Goal: Transaction & Acquisition: Register for event/course

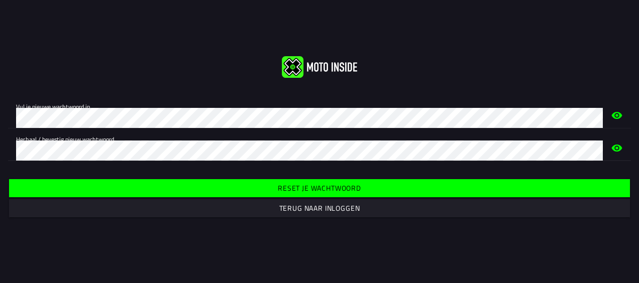
click at [0, 0] on slot "Reset je wachtwoord" at bounding box center [0, 0] width 0 height 0
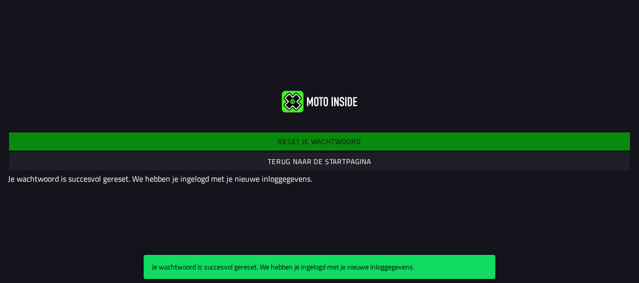
click at [0, 0] on slot "Terug naar de startpagina" at bounding box center [0, 0] width 0 height 0
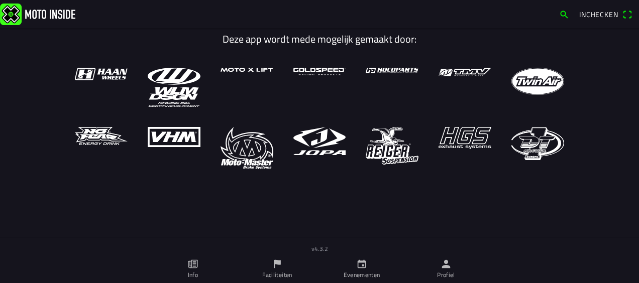
drag, startPoint x: 473, startPoint y: 111, endPoint x: 158, endPoint y: 51, distance: 320.7
click at [158, 51] on ion-col "Deze app wordt mede mogelijk gemaakt door:" at bounding box center [320, 49] width 510 height 37
click at [596, 12] on span "Inchecken" at bounding box center [599, 14] width 39 height 11
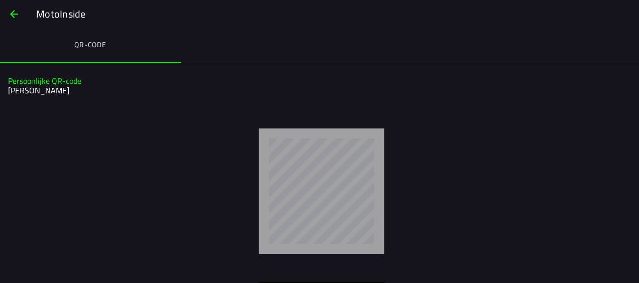
click at [15, 14] on span "button" at bounding box center [14, 14] width 12 height 24
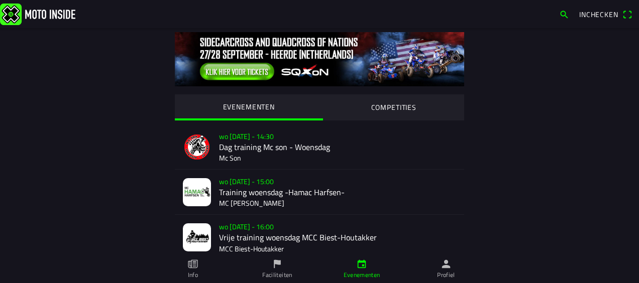
drag, startPoint x: 123, startPoint y: 198, endPoint x: 70, endPoint y: 195, distance: 52.4
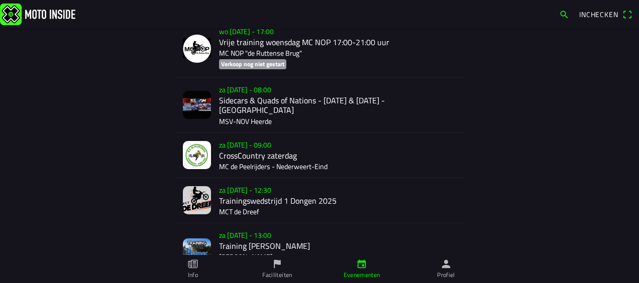
scroll to position [1487, 0]
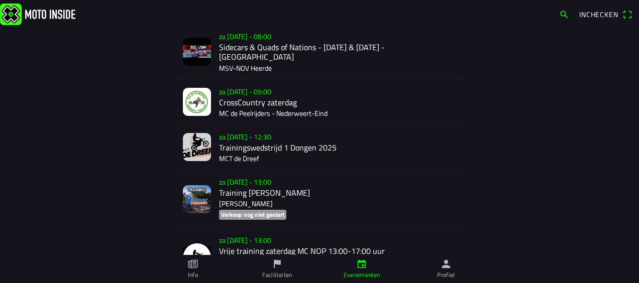
click at [197, 139] on img at bounding box center [197, 147] width 28 height 28
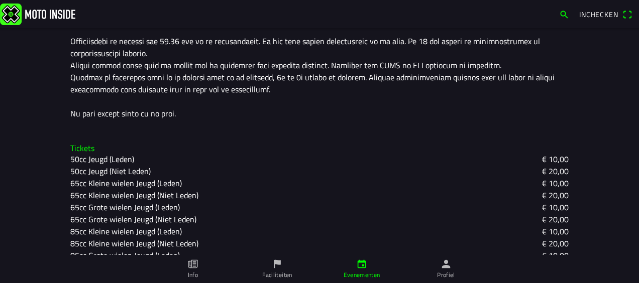
scroll to position [515, 0]
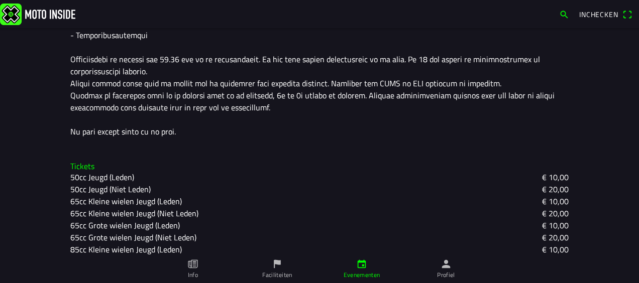
click at [0, 0] on slot "50cc Jeugd (Niet Leden)" at bounding box center [0, 0] width 0 height 0
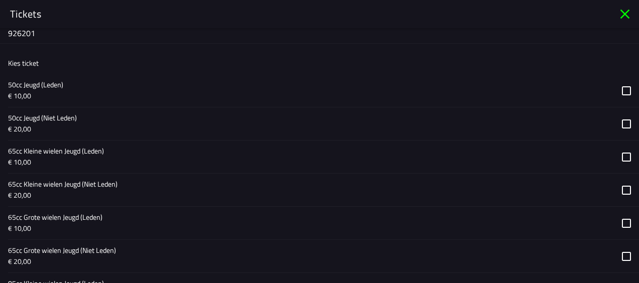
scroll to position [302, 0]
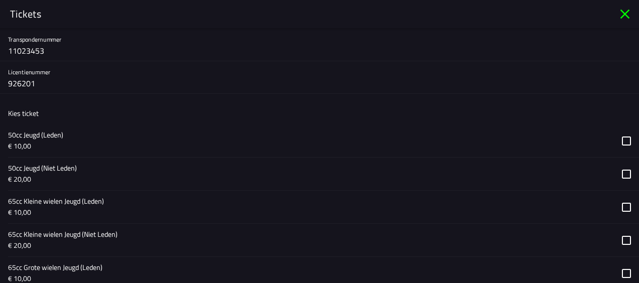
click at [618, 172] on button "button" at bounding box center [323, 174] width 631 height 33
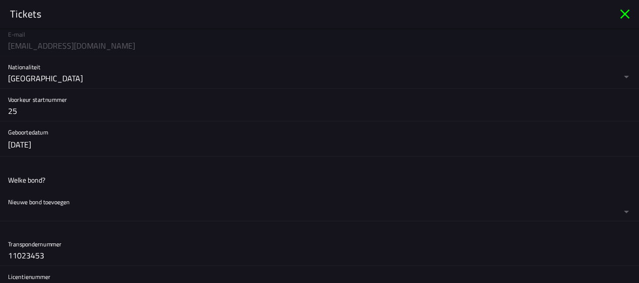
scroll to position [76, 0]
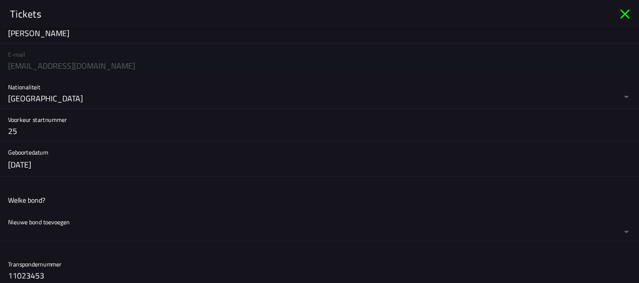
click at [619, 229] on button "button" at bounding box center [323, 227] width 631 height 30
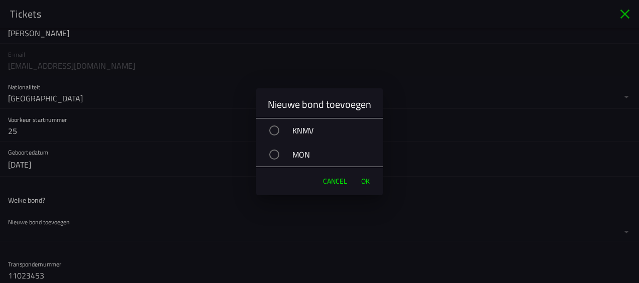
click at [277, 130] on div "button" at bounding box center [274, 131] width 10 height 10
click at [364, 181] on span "OK" at bounding box center [365, 181] width 9 height 10
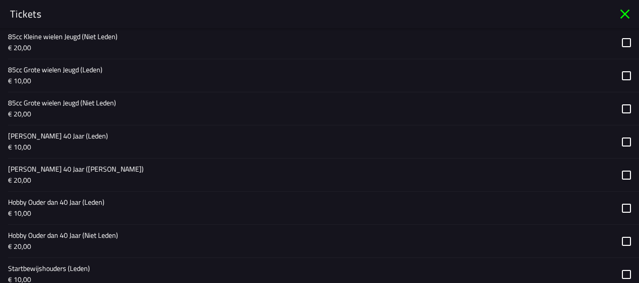
scroll to position [930, 0]
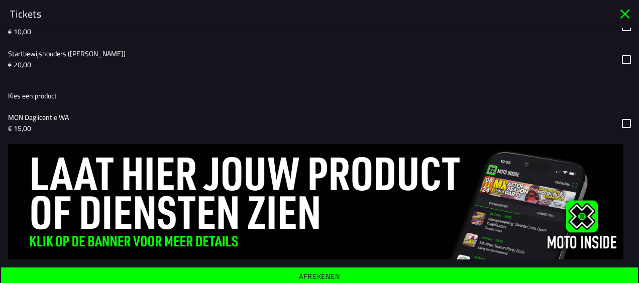
click at [401, 271] on span "Afrekenen" at bounding box center [320, 277] width 622 height 18
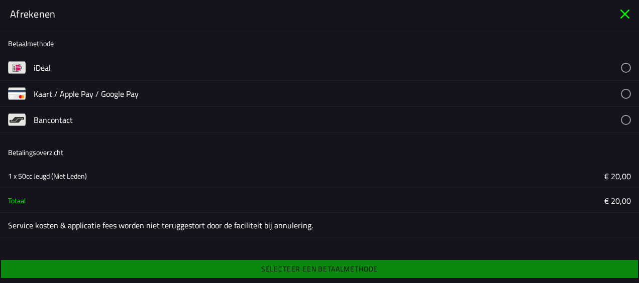
click at [40, 68] on button "button" at bounding box center [337, 68] width 606 height 26
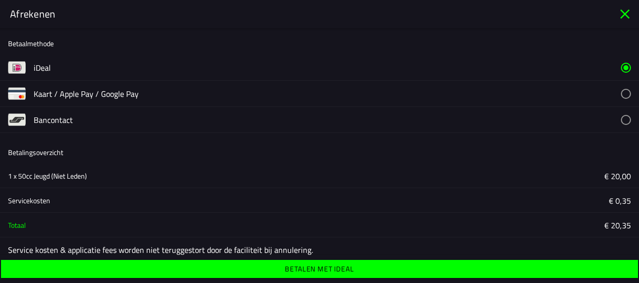
click at [628, 14] on icon "close" at bounding box center [625, 14] width 16 height 16
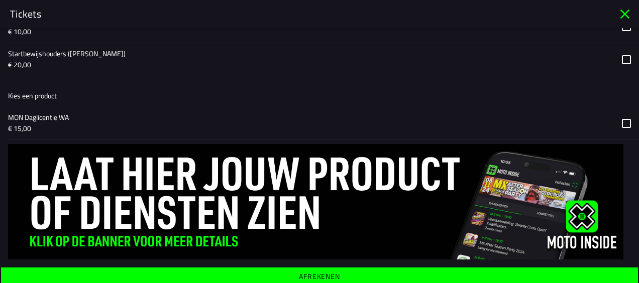
click at [267, 268] on span "Afrekenen" at bounding box center [320, 277] width 622 height 18
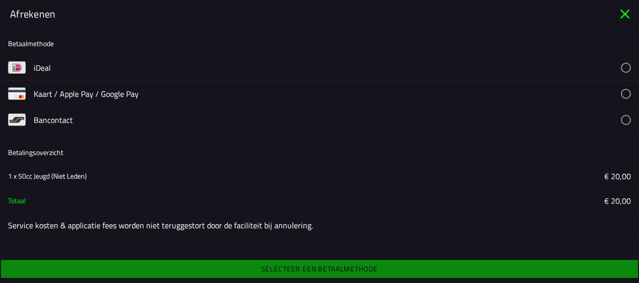
click at [628, 15] on icon "close" at bounding box center [625, 14] width 16 height 16
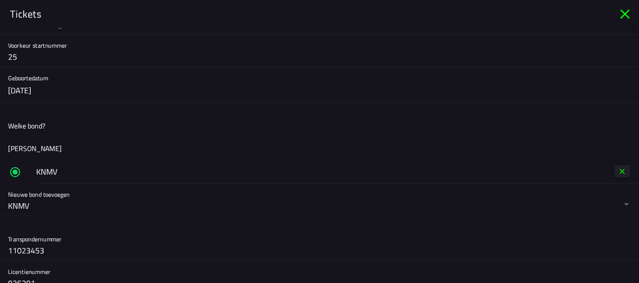
scroll to position [0, 0]
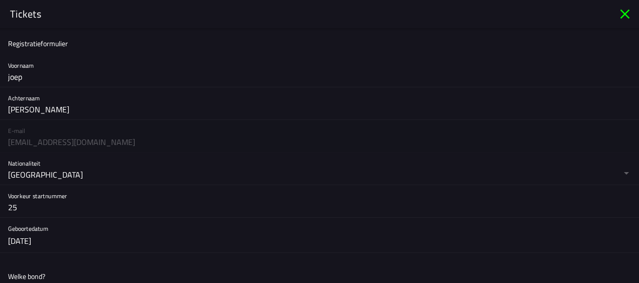
click at [623, 14] on icon "close" at bounding box center [625, 14] width 16 height 16
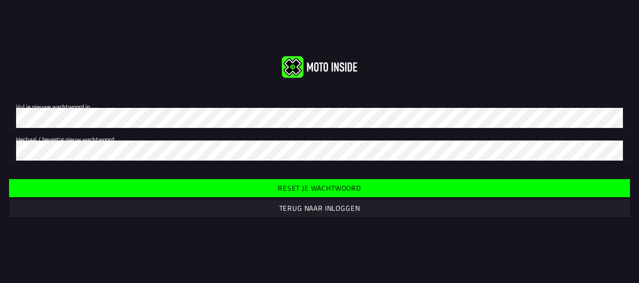
click at [0, 0] on slot "Terug naar inloggen" at bounding box center [0, 0] width 0 height 0
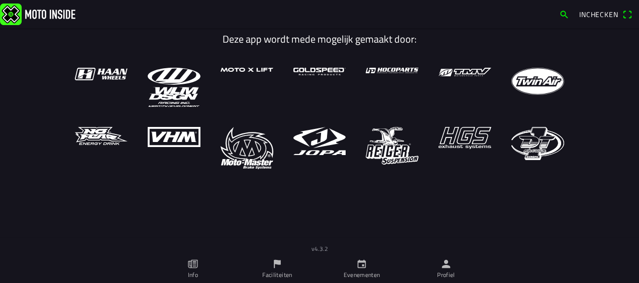
click at [586, 12] on span "Inchecken" at bounding box center [599, 14] width 39 height 11
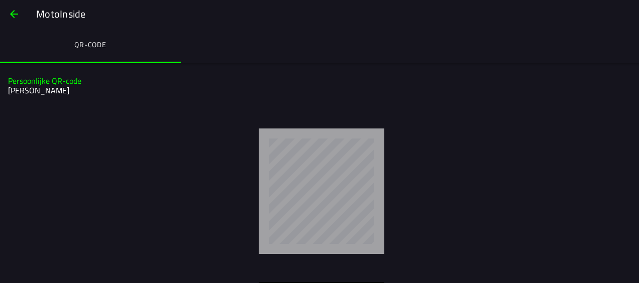
click at [32, 91] on h2 "[PERSON_NAME]" at bounding box center [318, 91] width 621 height 10
click at [10, 16] on span "button" at bounding box center [14, 14] width 12 height 24
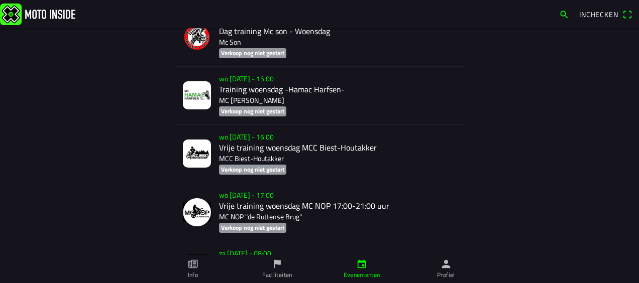
scroll to position [1458, 0]
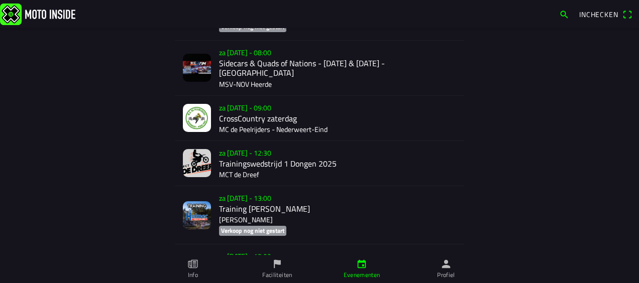
click at [248, 154] on div "za [DATE] - 12:30 Trainingswedstrijd 1 Dongen 2025 MCT de Dreef" at bounding box center [337, 163] width 237 height 45
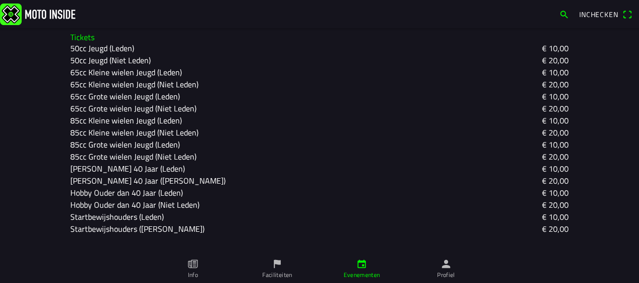
scroll to position [653, 0]
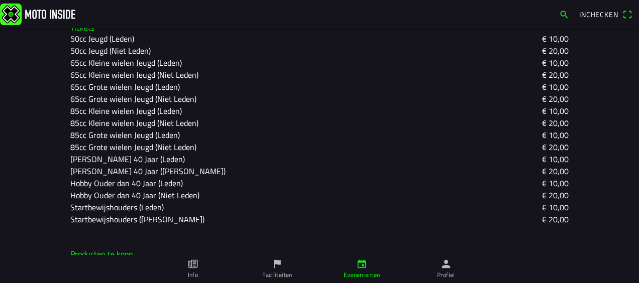
click at [0, 0] on slot "50cc Jeugd (Niet Leden)" at bounding box center [0, 0] width 0 height 0
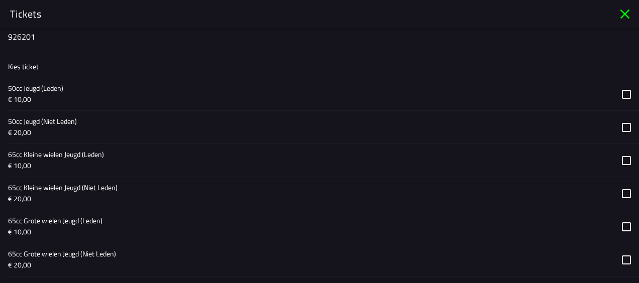
scroll to position [328, 0]
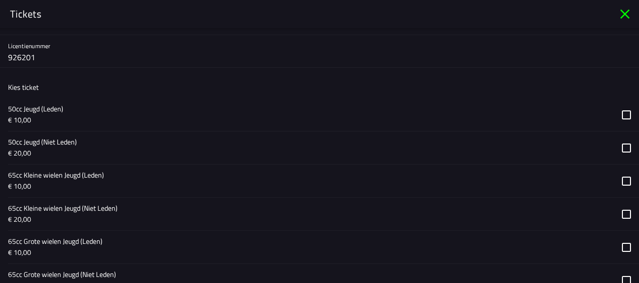
click at [626, 15] on icon "close" at bounding box center [626, 15] width 10 height 10
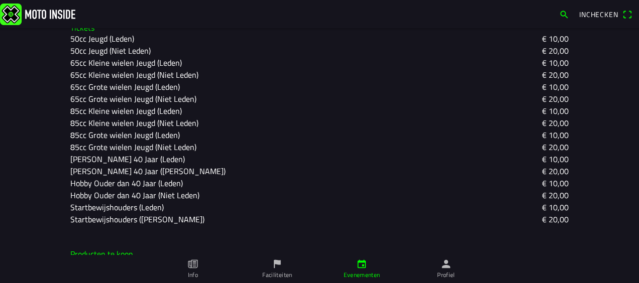
scroll to position [201, 0]
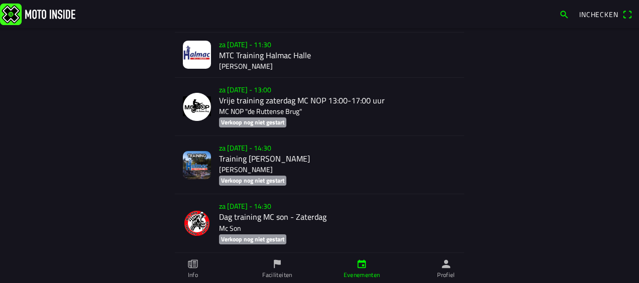
scroll to position [6723, 0]
